Goal: Task Accomplishment & Management: Use online tool/utility

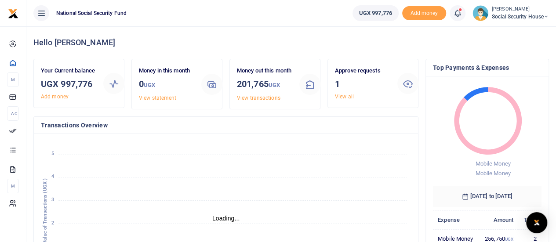
scroll to position [7, 7]
click at [352, 98] on link "View all" at bounding box center [344, 97] width 19 height 6
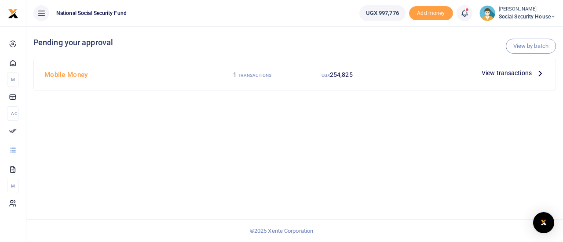
click at [538, 74] on icon at bounding box center [540, 73] width 10 height 10
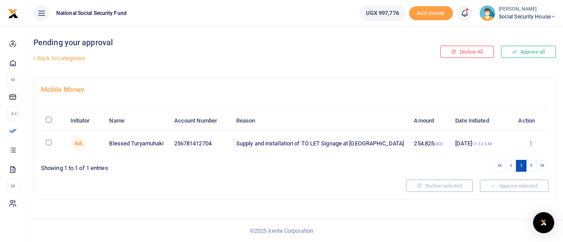
click at [531, 142] on icon at bounding box center [531, 143] width 6 height 6
click at [494, 196] on link "Details" at bounding box center [498, 197] width 69 height 12
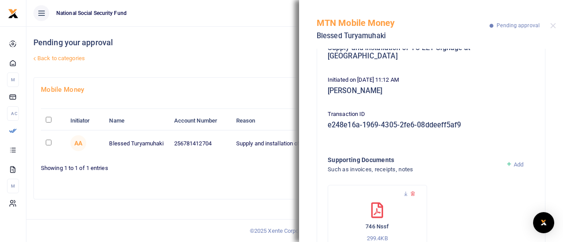
scroll to position [172, 0]
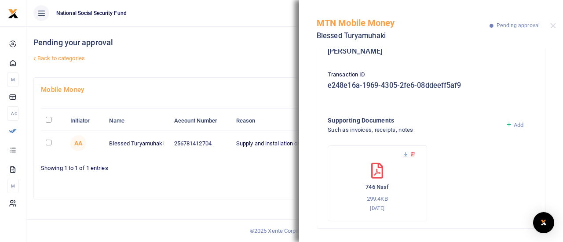
click at [406, 155] on icon at bounding box center [406, 155] width 6 height 6
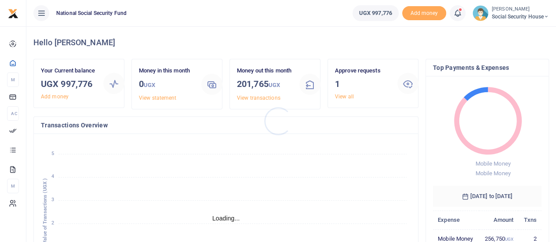
scroll to position [7, 7]
click at [339, 98] on link "View all" at bounding box center [344, 97] width 19 height 6
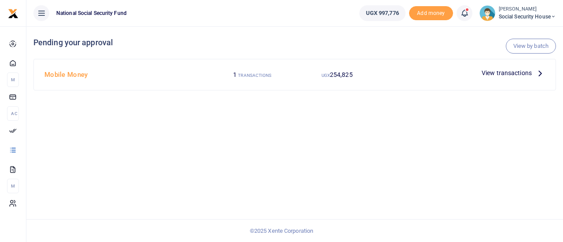
click at [521, 72] on span "View transactions" at bounding box center [507, 73] width 50 height 10
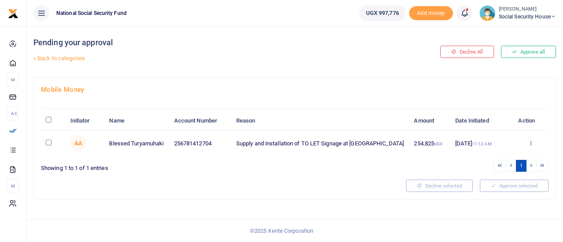
click at [532, 144] on icon at bounding box center [531, 143] width 6 height 6
click at [498, 160] on link "Approve" at bounding box center [498, 158] width 69 height 12
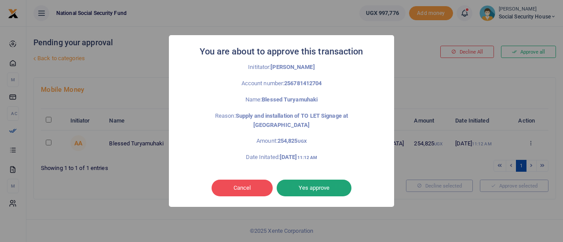
click at [303, 188] on button "Yes approve" at bounding box center [314, 188] width 75 height 17
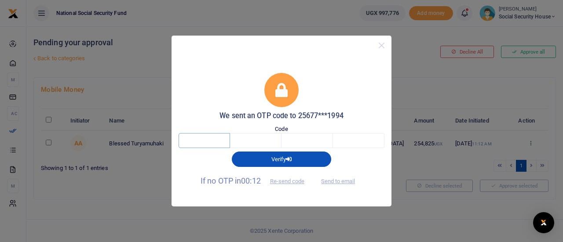
click at [215, 139] on input "text" at bounding box center [204, 140] width 51 height 15
type input "3"
type input "6"
type input "9"
type input "8"
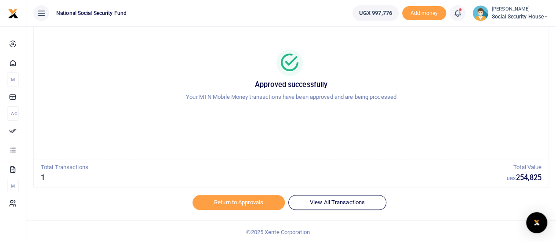
scroll to position [51, 0]
